Goal: Information Seeking & Learning: Learn about a topic

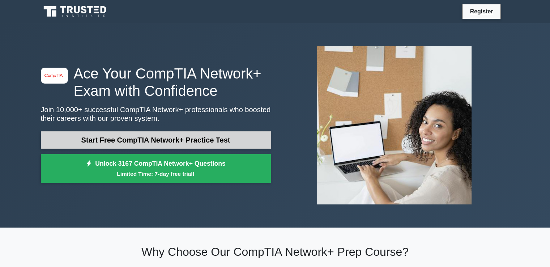
click at [117, 142] on link "Start Free CompTIA Network+ Practice Test" at bounding box center [156, 139] width 230 height 17
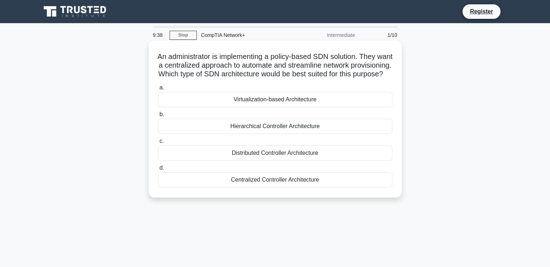
click at [215, 160] on div "Distributed Controller Architecture" at bounding box center [275, 152] width 234 height 15
click at [158, 143] on input "c. Distributed Controller Architecture" at bounding box center [158, 141] width 0 height 5
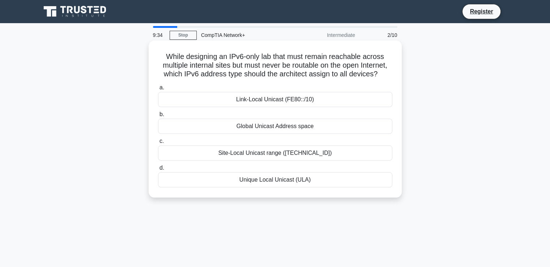
click at [210, 152] on div "Site-Local Unicast range ([TECHNICAL_ID])" at bounding box center [275, 152] width 234 height 15
click at [158, 143] on input "c. Site-Local Unicast range (FEC0::/10)" at bounding box center [158, 141] width 0 height 5
